Goal: Task Accomplishment & Management: Use online tool/utility

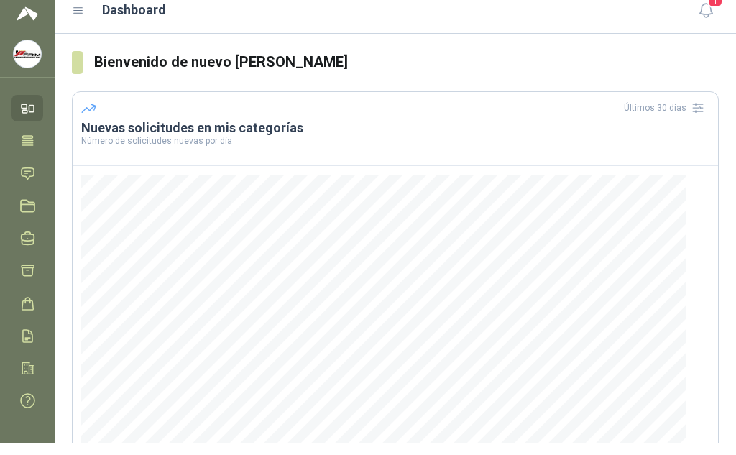
click at [78, 9] on icon at bounding box center [78, 10] width 13 height 13
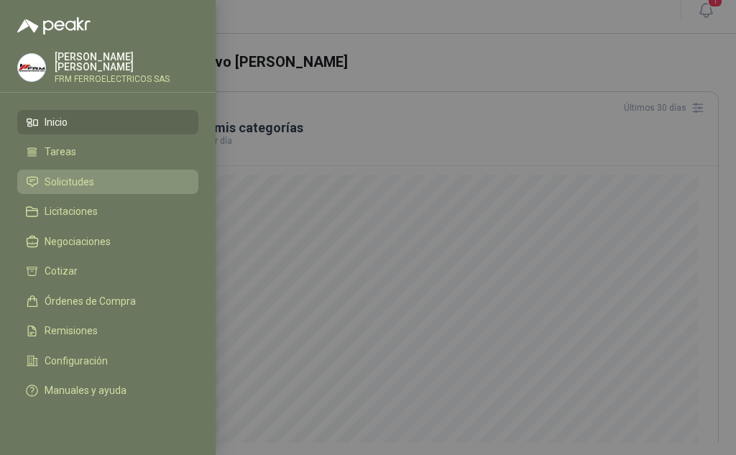
click at [86, 180] on span "Solicitudes" at bounding box center [70, 181] width 50 height 11
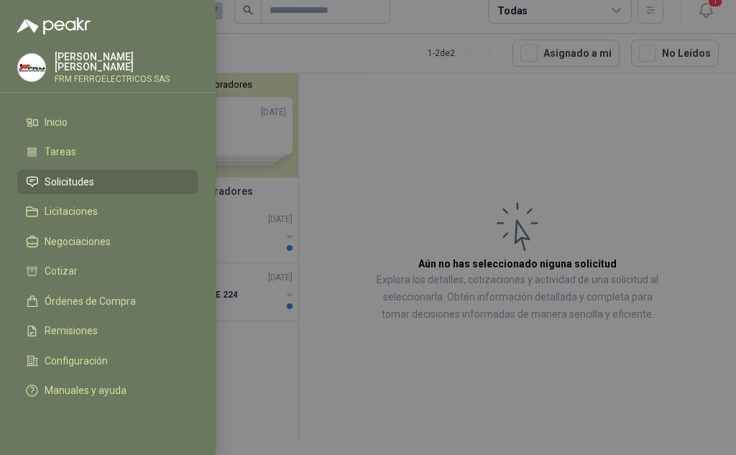
click at [415, 228] on div at bounding box center [368, 227] width 736 height 455
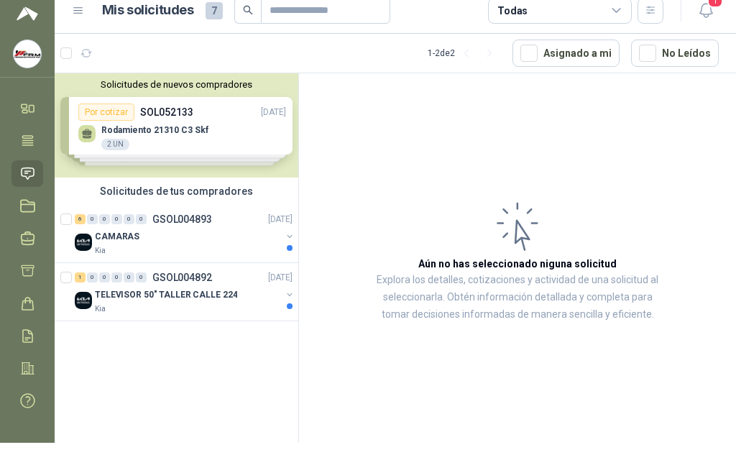
click at [119, 113] on div "Solicitudes de nuevos compradores Por cotizar SOL052133 [DATE] Rodamiento 21310…" at bounding box center [177, 125] width 244 height 104
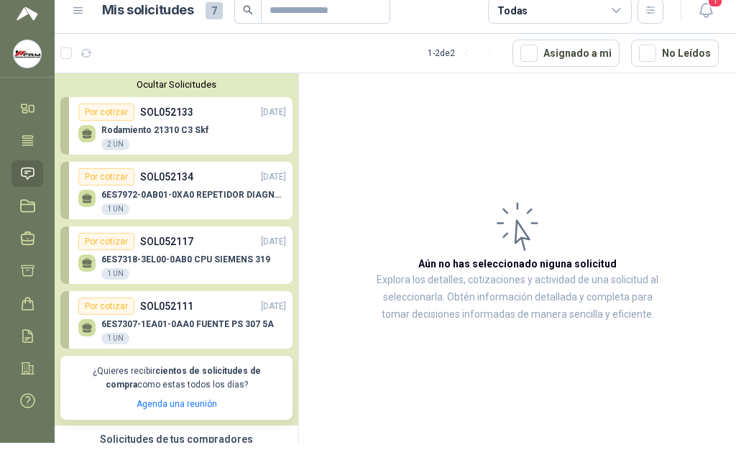
click at [136, 111] on div "Por cotizar SOL052133 [DATE]" at bounding box center [182, 111] width 208 height 17
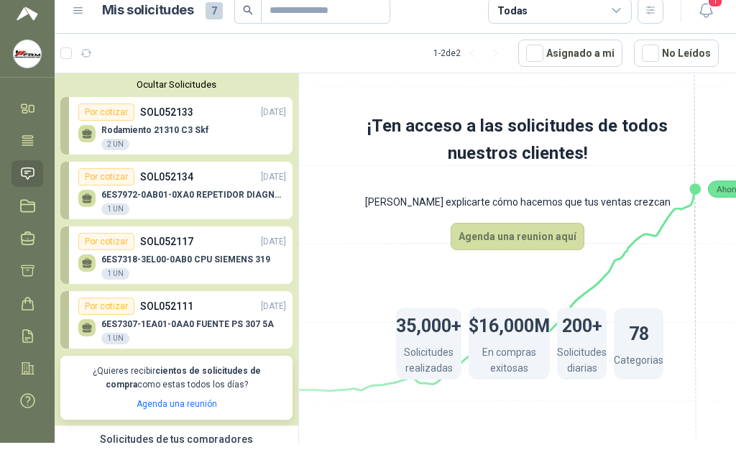
click at [170, 123] on div "Rodamiento 21310 C3 Skf 2 UN" at bounding box center [182, 136] width 208 height 30
click at [164, 185] on div "6ES7972-0AB01-0XA0 REPETIDOR DIAGNOSTICO 1 UN" at bounding box center [182, 200] width 208 height 30
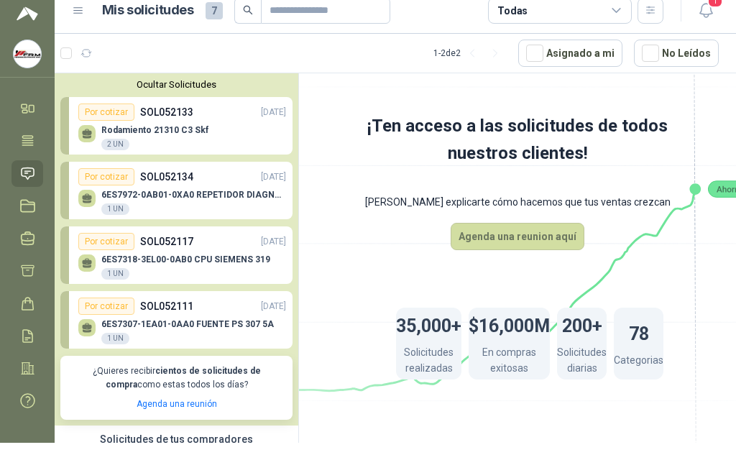
click at [205, 258] on p "6ES7318-3EL00-0AB0 CPU SIEMENS 319" at bounding box center [185, 259] width 169 height 10
click at [191, 313] on p "SOL052111" at bounding box center [166, 306] width 53 height 16
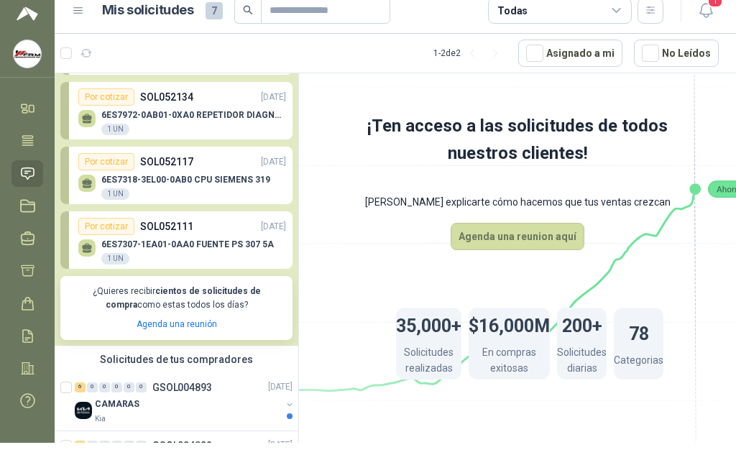
scroll to position [142, 0]
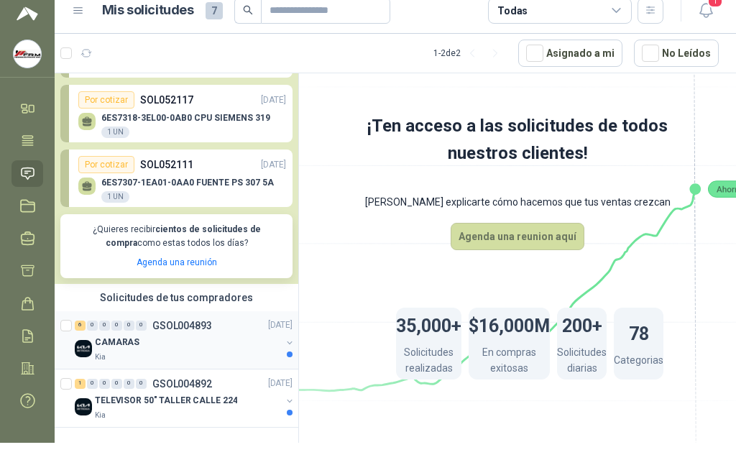
click at [175, 327] on p "GSOL004893" at bounding box center [182, 326] width 60 height 10
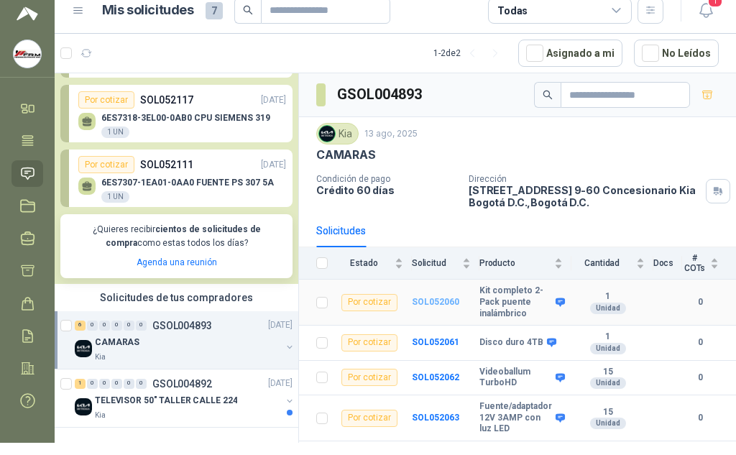
click at [436, 303] on b "SOL052060" at bounding box center [435, 302] width 47 height 10
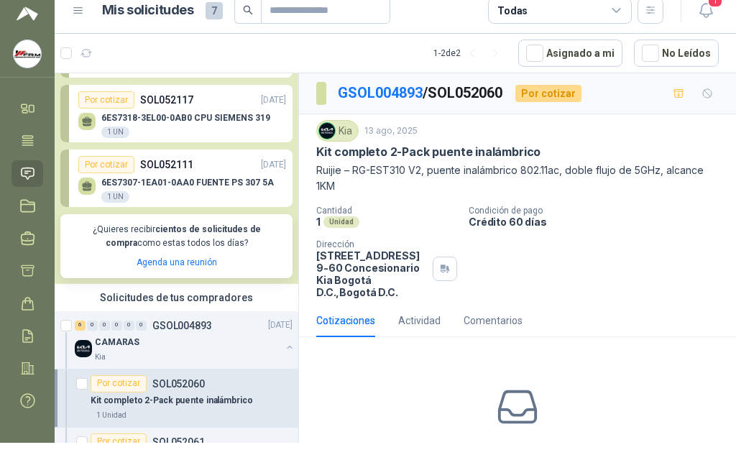
click at [639, 285] on div "Cantidad 1 Unidad Condición de pago Crédito 60 días Dirección [STREET_ADDRESS] …" at bounding box center [517, 252] width 402 height 93
click at [514, 235] on div "Cantidad 1 Unidad Condición de pago Crédito 60 días Dirección [STREET_ADDRESS] …" at bounding box center [517, 252] width 402 height 93
click at [383, 265] on p "[STREET_ADDRESS] 9-60 Concesionario Kia Bogotá D.C. , [GEOGRAPHIC_DATA] D.C." at bounding box center [371, 273] width 111 height 49
click at [421, 318] on div "Actividad" at bounding box center [419, 321] width 42 height 16
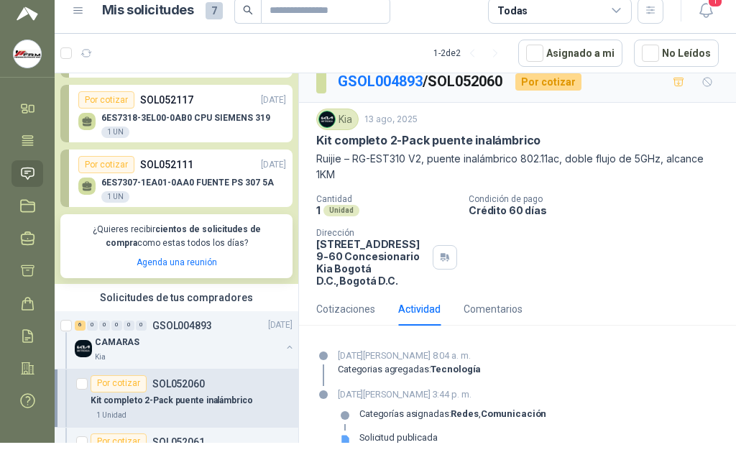
scroll to position [0, 0]
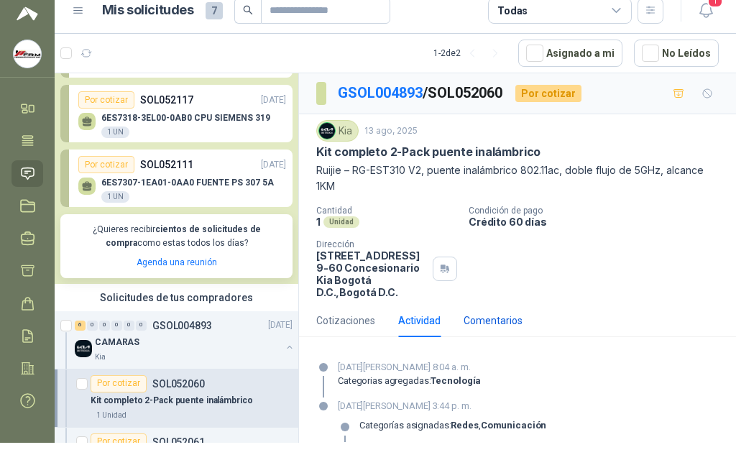
click at [489, 323] on div "Comentarios" at bounding box center [493, 321] width 59 height 16
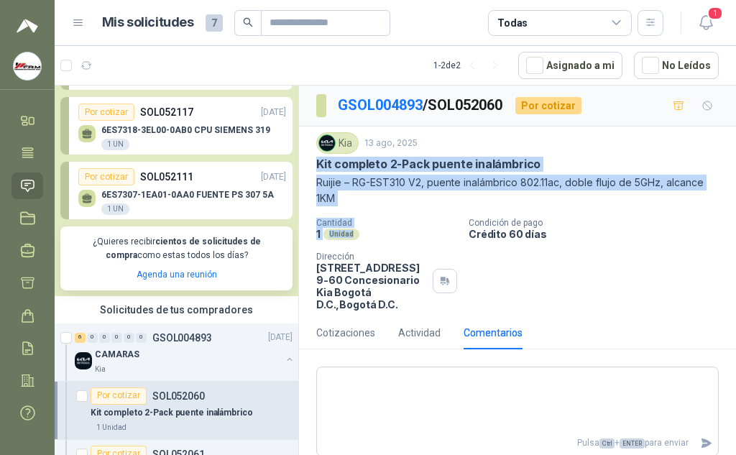
drag, startPoint x: 317, startPoint y: 163, endPoint x: 395, endPoint y: 231, distance: 102.9
click at [395, 231] on div "Kia [DATE] Kit completo 2-Pack puente inalámbrico Ruijie – RG-EST310 V2, puente…" at bounding box center [517, 221] width 402 height 178
copy div "Kit completo 2-Pack puente inalámbrico Ruijie – RG-EST310 V2, puente inalámbric…"
click at [170, 111] on p "SOL052117" at bounding box center [166, 112] width 53 height 16
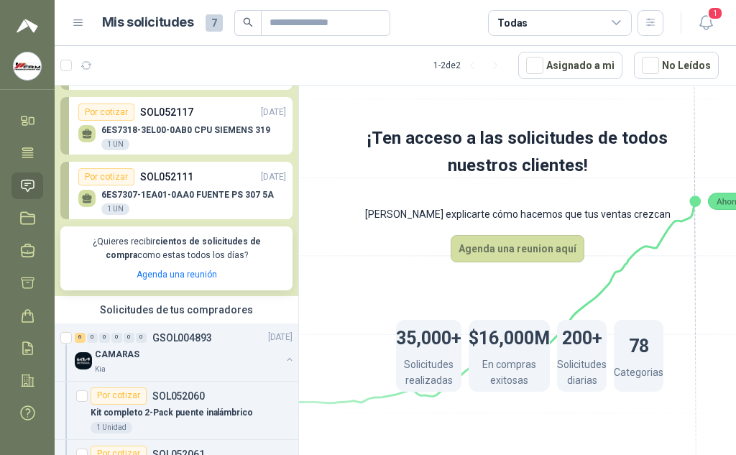
scroll to position [213, 0]
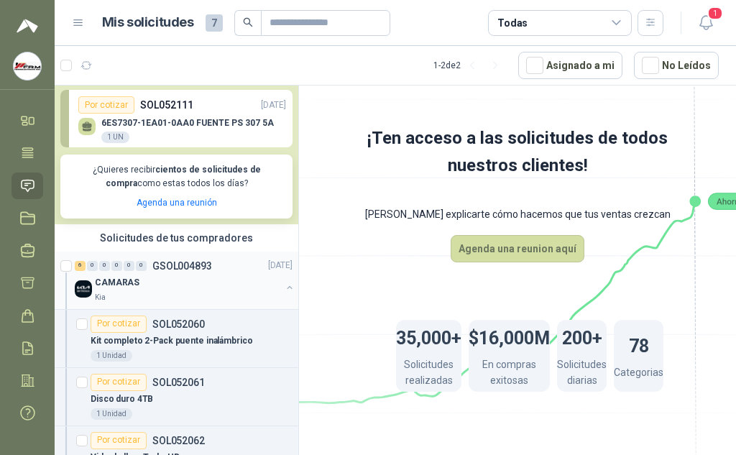
click at [178, 268] on p "GSOL004893" at bounding box center [182, 266] width 60 height 10
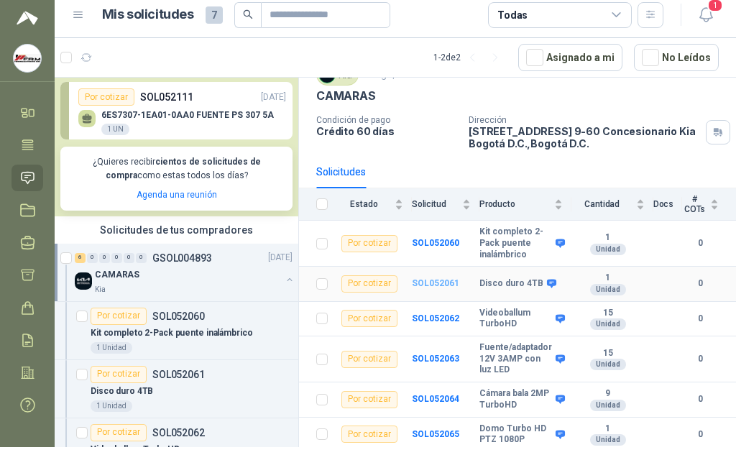
scroll to position [12, 0]
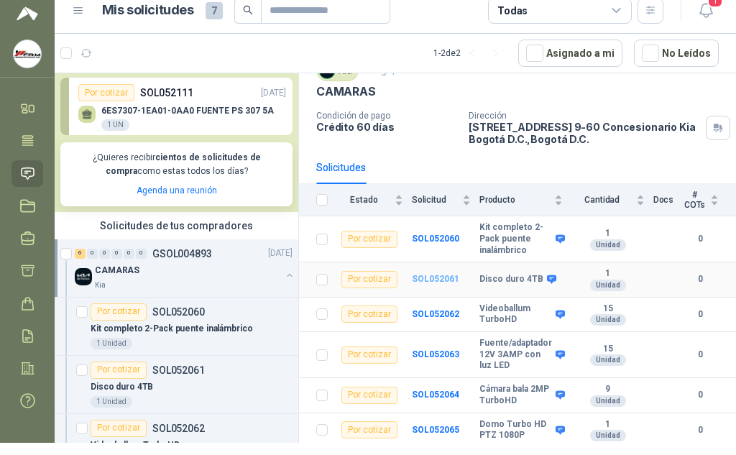
click at [433, 277] on b "SOL052061" at bounding box center [435, 279] width 47 height 10
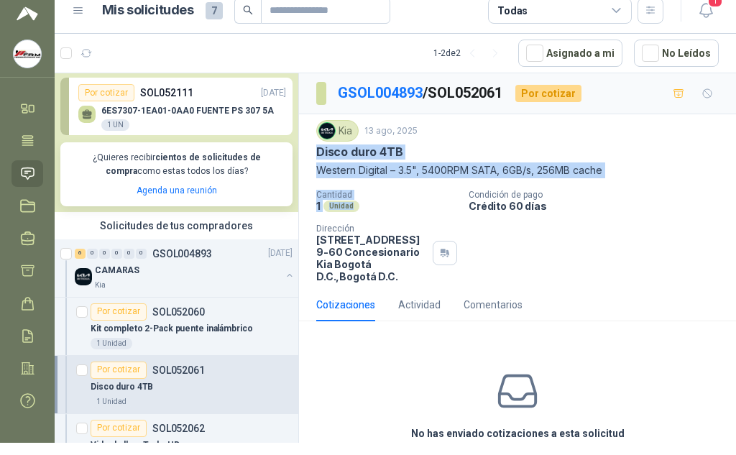
drag, startPoint x: 318, startPoint y: 147, endPoint x: 425, endPoint y: 203, distance: 120.5
click at [425, 203] on div "Kia [DATE] Disco duro 4TB Western Digital – 3.5", 5400RPM SATA, 6GB/s, 256MB ca…" at bounding box center [517, 201] width 402 height 162
copy div "Disco duro 4TB Western Digital – 3.5", 5400RPM SATA, 6GB/s, 256MB cache Cantida…"
click at [180, 251] on p "GSOL004893" at bounding box center [182, 254] width 60 height 10
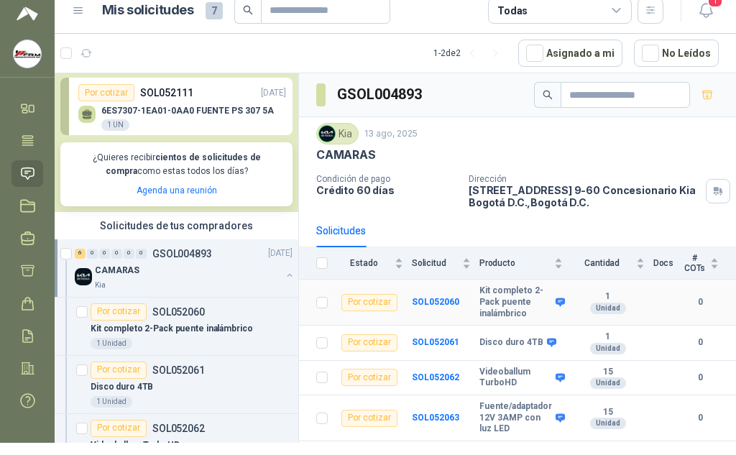
scroll to position [63, 0]
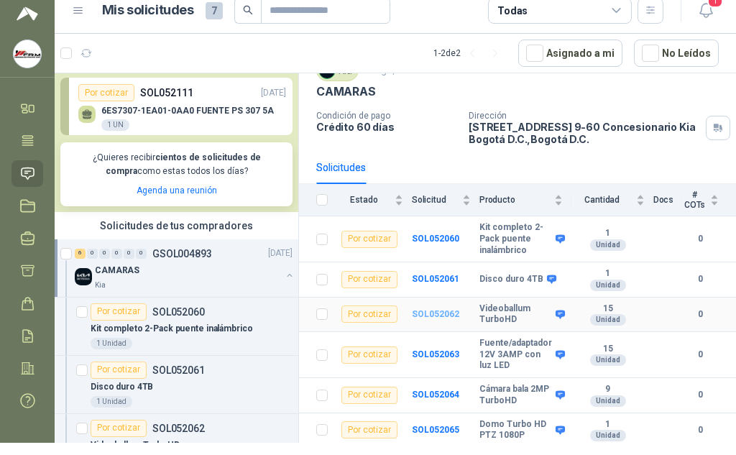
click at [420, 313] on b "SOL052062" at bounding box center [435, 314] width 47 height 10
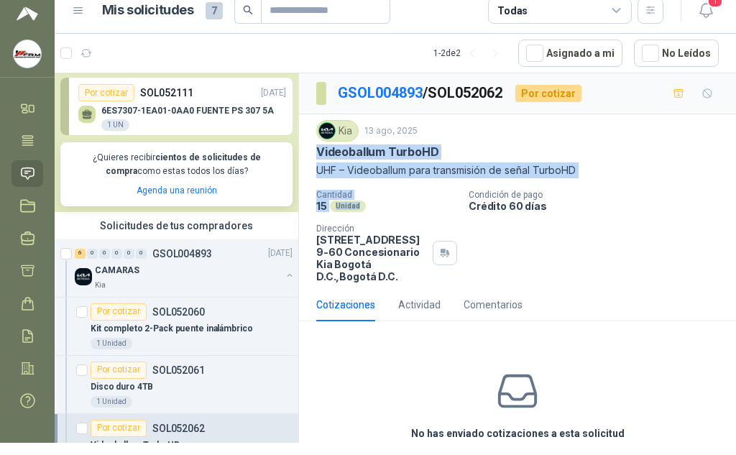
drag, startPoint x: 320, startPoint y: 152, endPoint x: 388, endPoint y: 208, distance: 88.8
click at [388, 208] on div "Kia [DATE] Videoballum TurboHD UHF – Videoballum para transmisión de señal Turb…" at bounding box center [517, 201] width 402 height 162
copy div "Videoballum TurboHD UHF – Videoballum para transmisión de señal TurboHD Cantida…"
click at [189, 307] on p "SOL052060" at bounding box center [178, 312] width 52 height 10
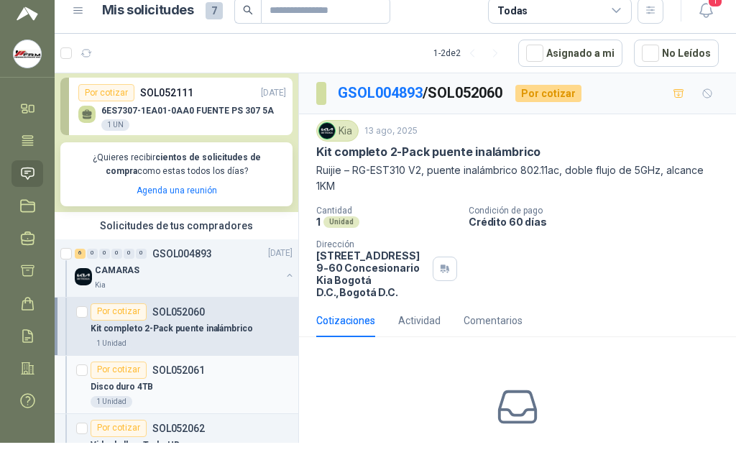
click at [197, 366] on p "SOL052061" at bounding box center [178, 370] width 52 height 10
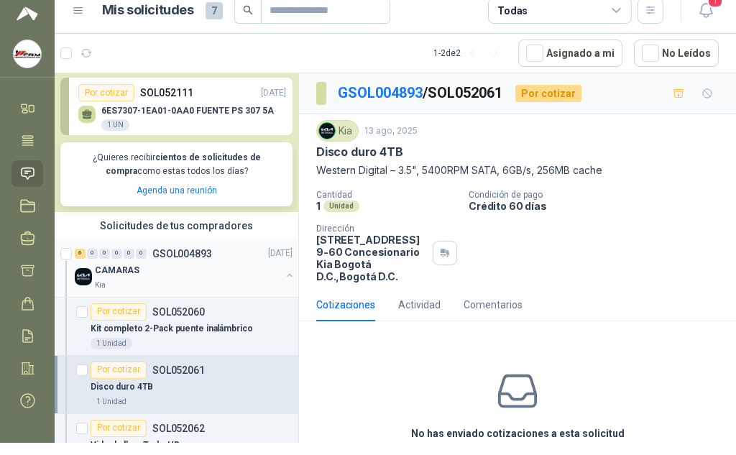
click at [175, 256] on p "GSOL004893" at bounding box center [182, 254] width 60 height 10
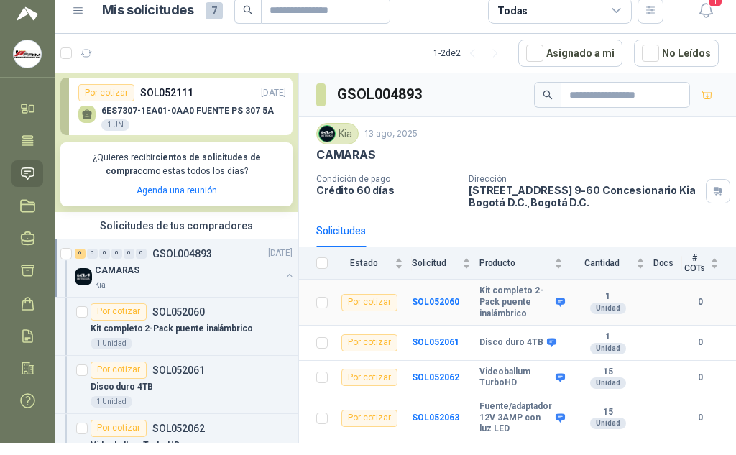
scroll to position [63, 0]
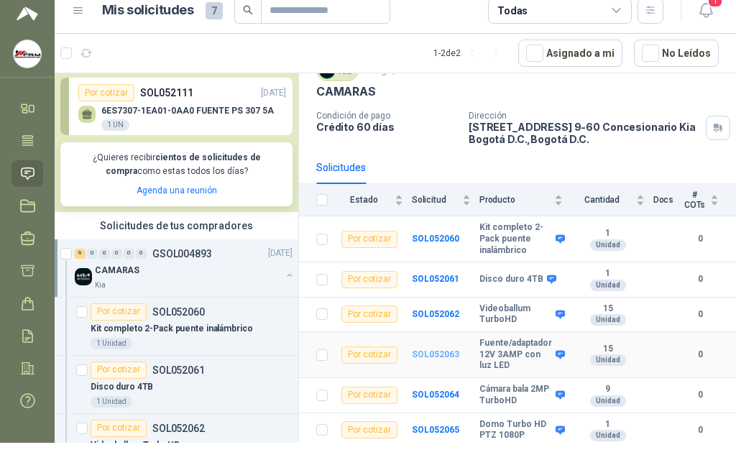
click at [424, 350] on b "SOL052063" at bounding box center [435, 354] width 47 height 10
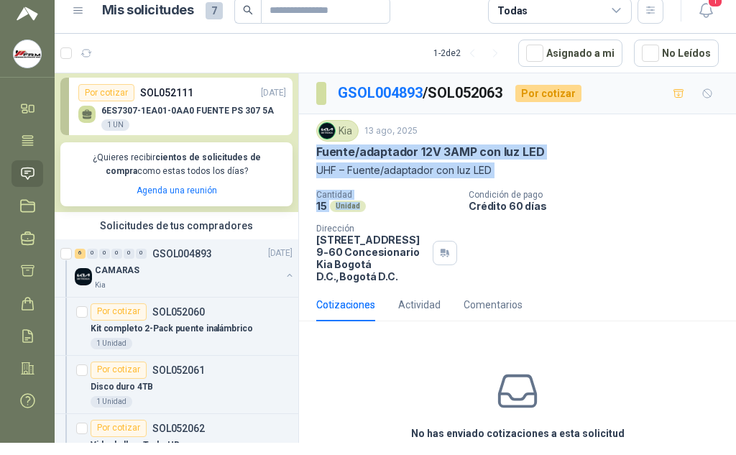
drag, startPoint x: 316, startPoint y: 153, endPoint x: 382, endPoint y: 204, distance: 83.5
click at [382, 204] on div "Kia [DATE] Fuente/adaptador 12V 3AMP con luz LED UHF – Fuente/adaptador con luz…" at bounding box center [517, 201] width 402 height 162
copy div "Fuente/adaptador 12V 3AMP con luz LED UHF – Fuente/adaptador con luz LED Cantid…"
click at [182, 246] on div "6 0 0 0 0 0 GSOL004893 [DATE]" at bounding box center [185, 253] width 221 height 17
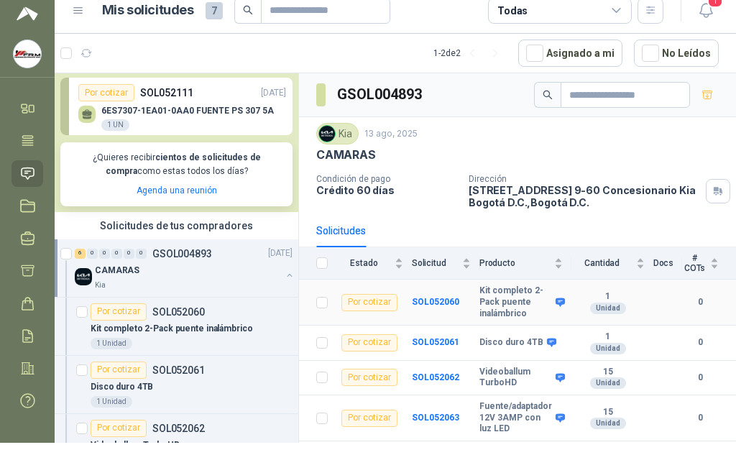
scroll to position [63, 0]
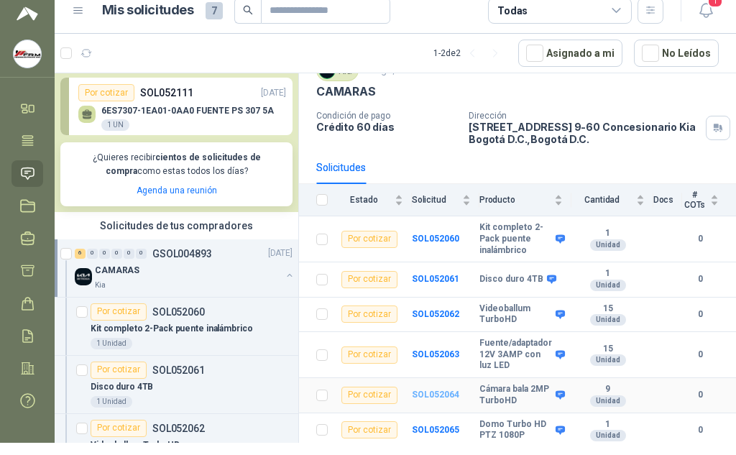
click at [417, 393] on b "SOL052064" at bounding box center [435, 394] width 47 height 10
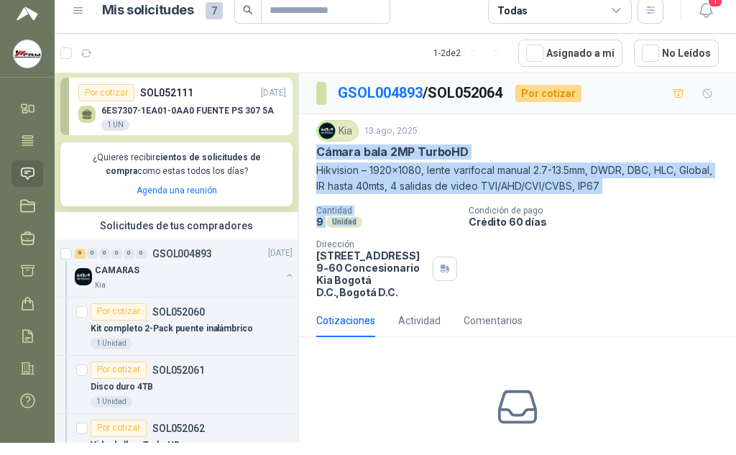
drag, startPoint x: 317, startPoint y: 150, endPoint x: 411, endPoint y: 217, distance: 115.5
click at [411, 217] on div "Kia [DATE] Cámara bala 2MP TurboHD Hikvision – 1920x1080, lente varifocal manua…" at bounding box center [517, 209] width 402 height 178
copy div "Cámara bala 2MP TurboHD Hikvision – 1920x1080, lente varifocal manual 2.7-13.5m…"
click at [183, 253] on p "GSOL004893" at bounding box center [182, 254] width 60 height 10
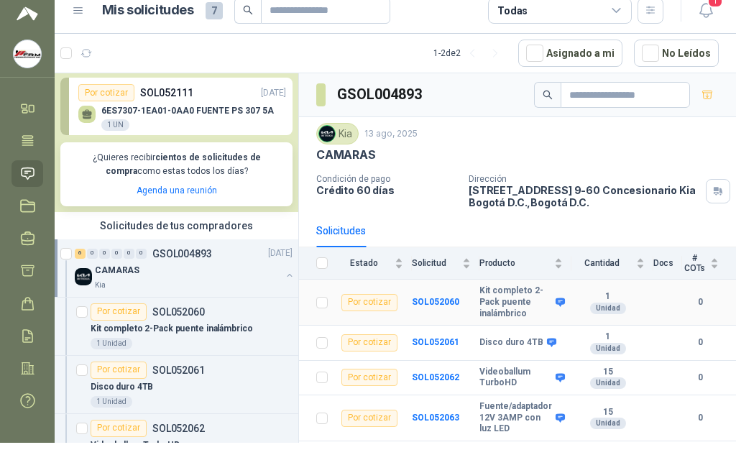
scroll to position [63, 0]
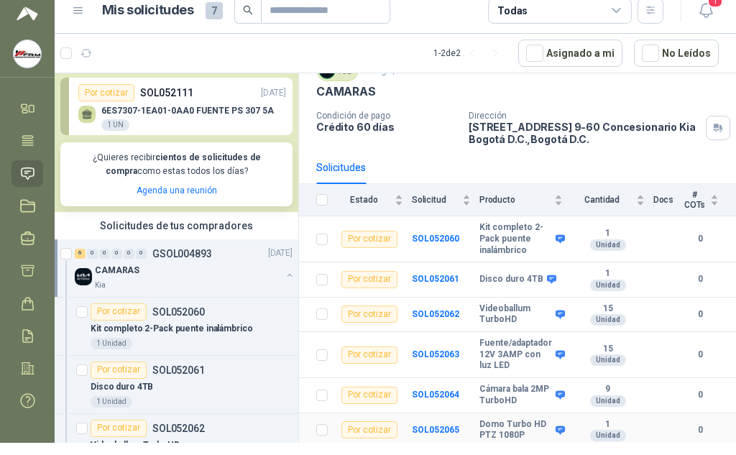
click at [430, 423] on td "SOL052065" at bounding box center [446, 430] width 68 height 35
click at [430, 426] on b "SOL052065" at bounding box center [435, 430] width 47 height 10
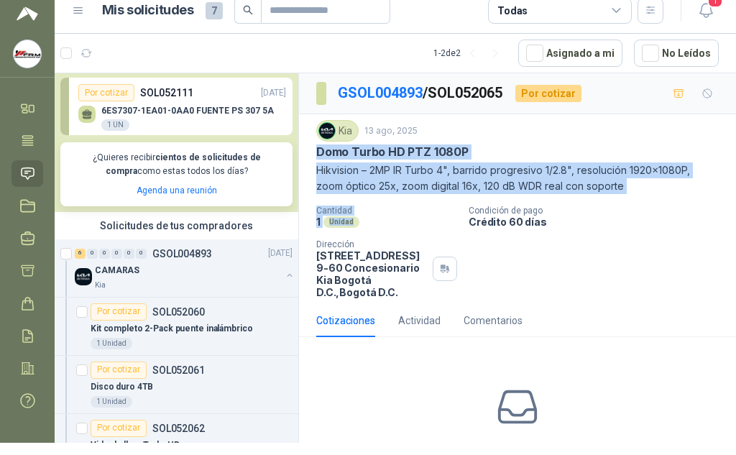
drag, startPoint x: 317, startPoint y: 148, endPoint x: 374, endPoint y: 221, distance: 92.1
click at [374, 221] on div "Kia [DATE] Domo Turbo HD PTZ 1080P Hikvision – 2MP IR Turbo 4", barrido progres…" at bounding box center [517, 209] width 402 height 178
copy div "Domo Turbo HD PTZ 1080P Hikvision – 2MP IR Turbo 4", barrido progresivo 1/2.8",…"
click at [178, 254] on p "GSOL004893" at bounding box center [182, 254] width 60 height 10
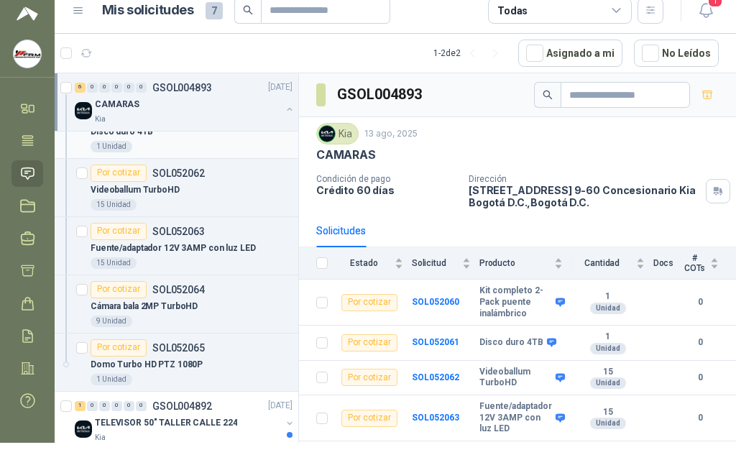
scroll to position [491, 0]
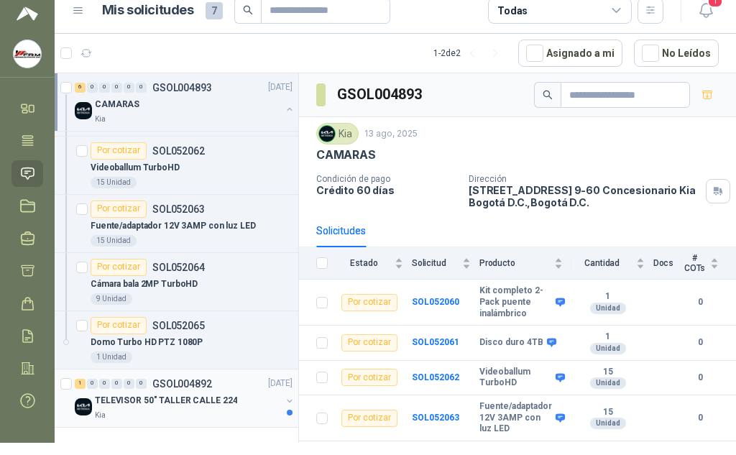
click at [192, 396] on p "TELEVISOR 50" TALLER CALLE 224" at bounding box center [166, 401] width 142 height 14
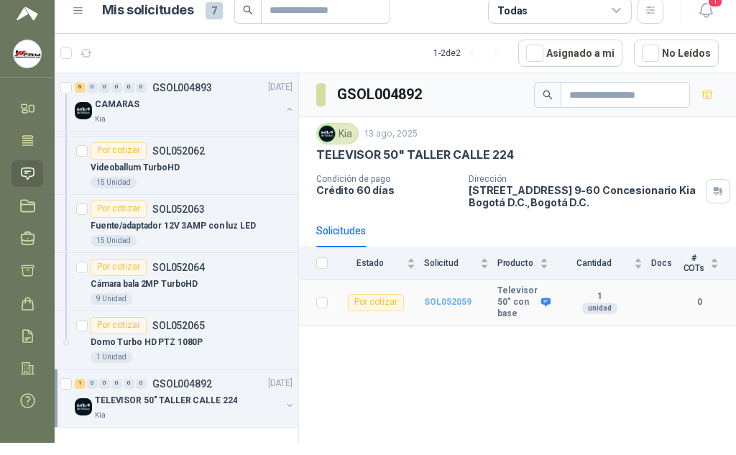
click at [443, 297] on b "SOL052059" at bounding box center [447, 302] width 47 height 10
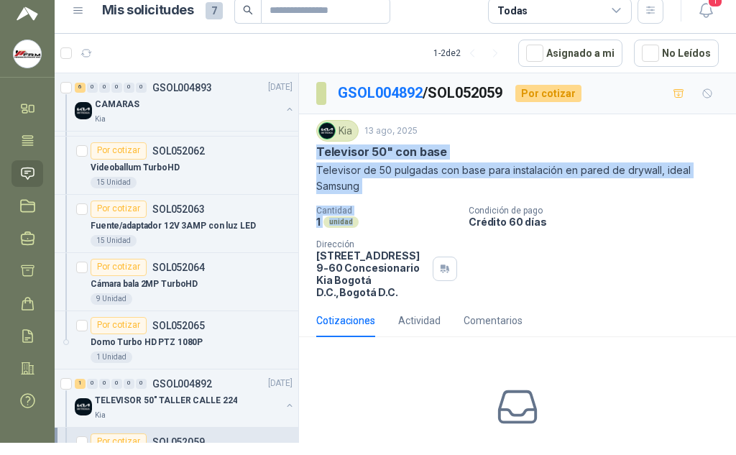
drag, startPoint x: 317, startPoint y: 148, endPoint x: 369, endPoint y: 220, distance: 88.6
click at [369, 220] on div "Kia [DATE] Televisor 50" con base Televisor de 50 pulgadas con base para instal…" at bounding box center [517, 209] width 402 height 178
copy div "Televisor 50" con base Televisor de 50 pulgadas con base para instalación en pa…"
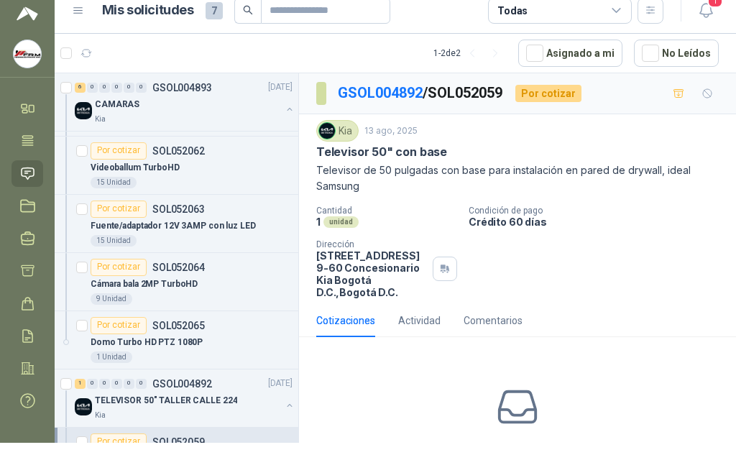
click at [392, 393] on div "No has enviado cotizaciones a esta solicitud Cotizar" at bounding box center [517, 440] width 437 height 183
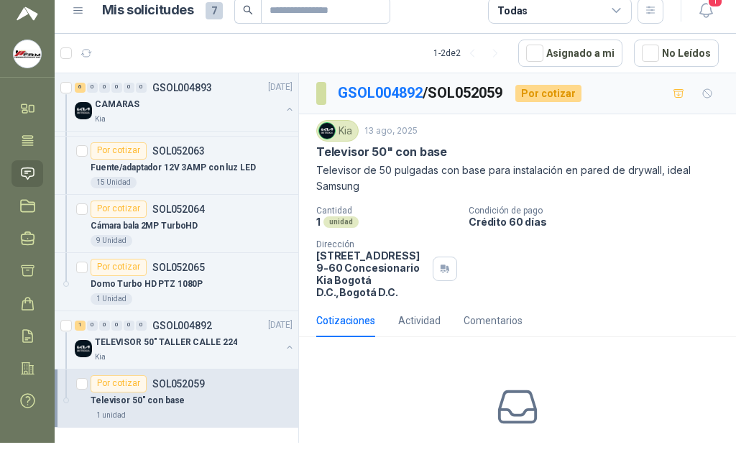
click at [563, 96] on div "Por cotizar" at bounding box center [548, 93] width 66 height 17
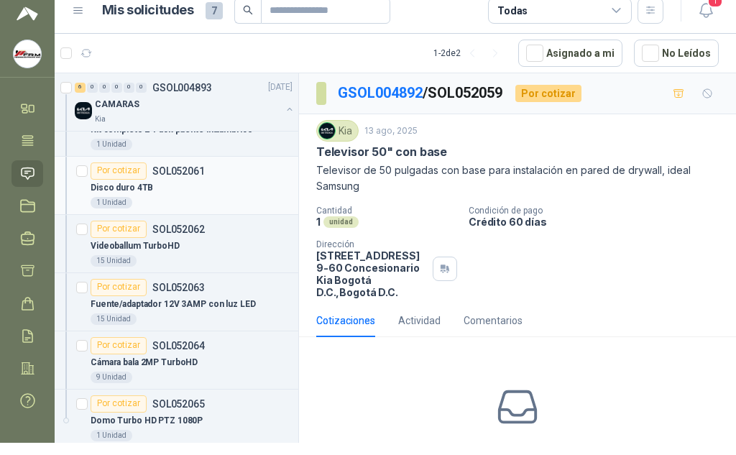
scroll to position [118, 0]
